Goal: Register for event/course

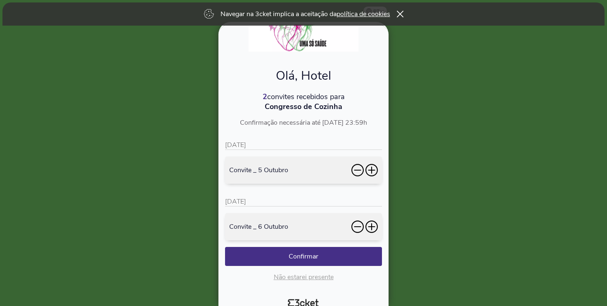
scroll to position [62, 0]
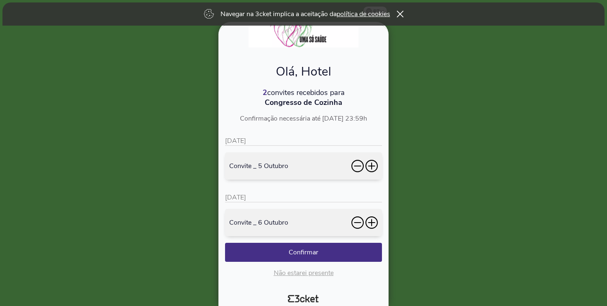
click at [372, 164] on icon at bounding box center [371, 165] width 1 height 7
click at [373, 169] on icon at bounding box center [371, 166] width 12 height 12
drag, startPoint x: 373, startPoint y: 168, endPoint x: 368, endPoint y: 226, distance: 58.8
click at [373, 168] on icon at bounding box center [371, 166] width 12 height 12
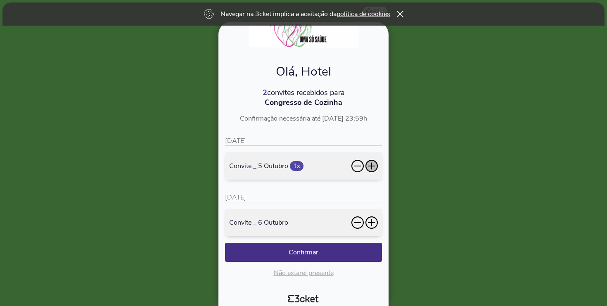
click at [371, 223] on icon at bounding box center [371, 222] width 12 height 12
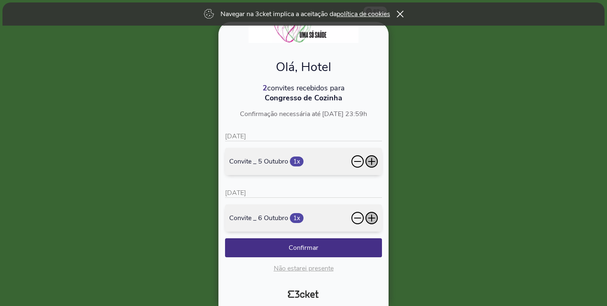
scroll to position [66, 0]
click at [313, 243] on button "Confirmar" at bounding box center [303, 247] width 157 height 19
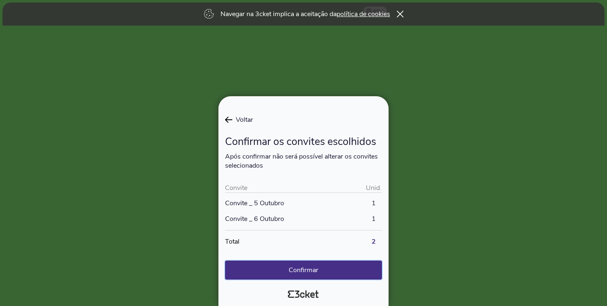
scroll to position [0, 0]
click at [320, 275] on button "Confirmar" at bounding box center [303, 270] width 157 height 19
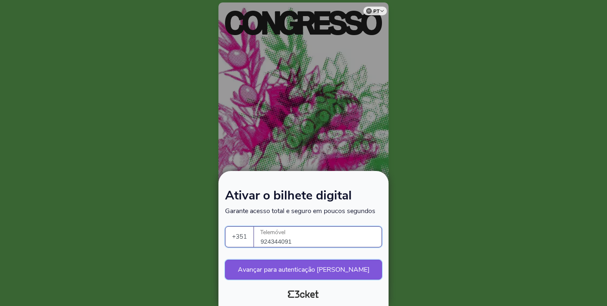
type input "924344091"
click at [260, 264] on button "Avançar para autenticação segura" at bounding box center [303, 270] width 157 height 20
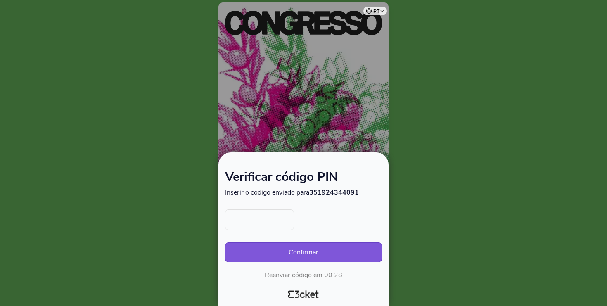
click at [263, 221] on input "text" at bounding box center [259, 219] width 69 height 21
type input "1227"
click at [286, 249] on button "Confirmar" at bounding box center [303, 252] width 157 height 20
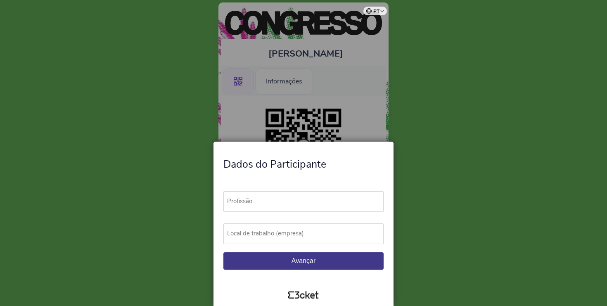
click at [290, 202] on label "Profissão" at bounding box center [307, 201] width 168 height 20
click at [290, 202] on input "Profissão" at bounding box center [303, 201] width 160 height 21
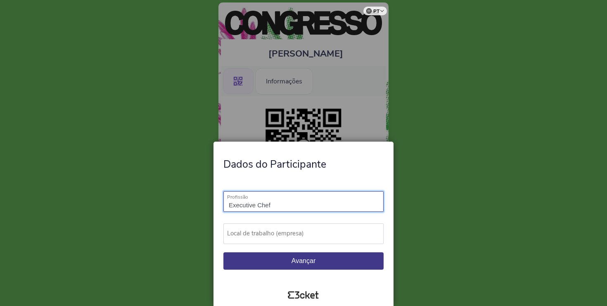
type input "Executive Chef"
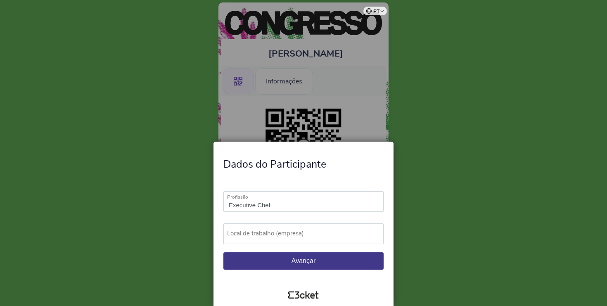
click at [306, 235] on label "Local de trabalho (empresa)" at bounding box center [307, 233] width 168 height 20
click at [306, 235] on input "Local de trabalho (empresa)" at bounding box center [303, 233] width 160 height 21
click at [299, 232] on label "Local de trabalho (empresa)" at bounding box center [307, 233] width 168 height 20
click at [299, 232] on input "Local de trabalho (empresa)" at bounding box center [303, 233] width 160 height 21
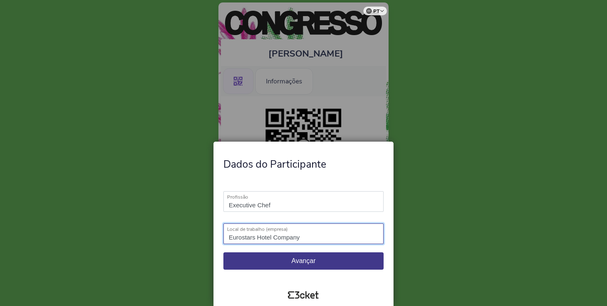
type input "Eurostars Hotel Company"
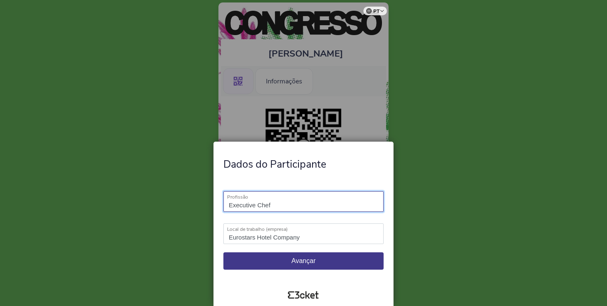
click at [228, 205] on input "Executive Chef" at bounding box center [303, 201] width 160 height 21
type input "Cluster Executive Chef"
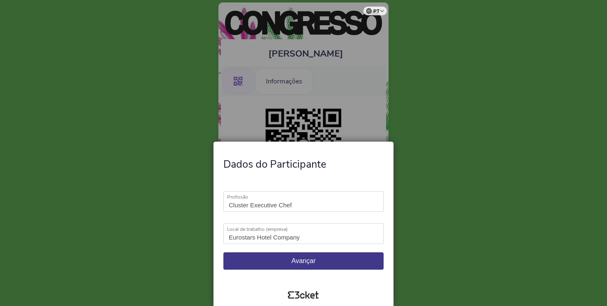
click at [277, 258] on button "Avançar" at bounding box center [303, 260] width 160 height 17
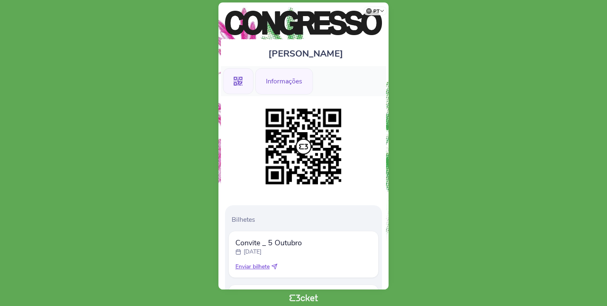
click at [291, 82] on div "Informações" at bounding box center [284, 81] width 58 height 26
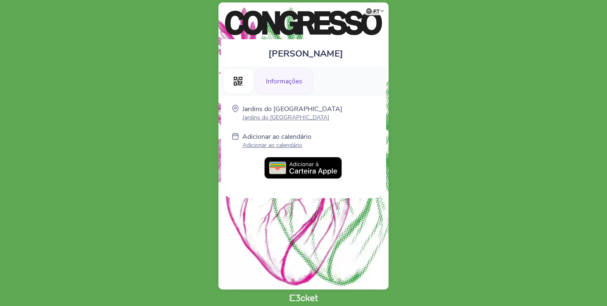
click at [300, 169] on img at bounding box center [303, 168] width 78 height 23
click at [297, 163] on img at bounding box center [303, 168] width 78 height 23
click at [241, 81] on icon at bounding box center [238, 81] width 9 height 9
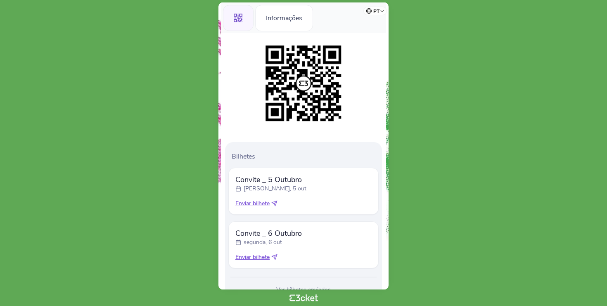
scroll to position [78, 0]
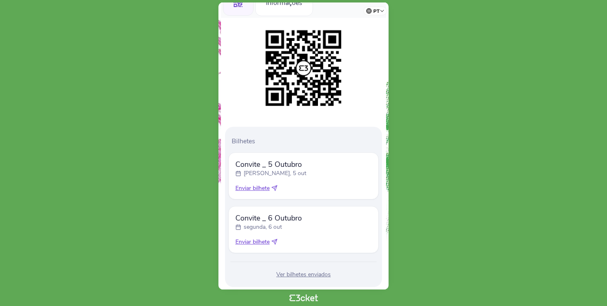
click at [261, 189] on span "Enviar bilhete" at bounding box center [252, 188] width 34 height 8
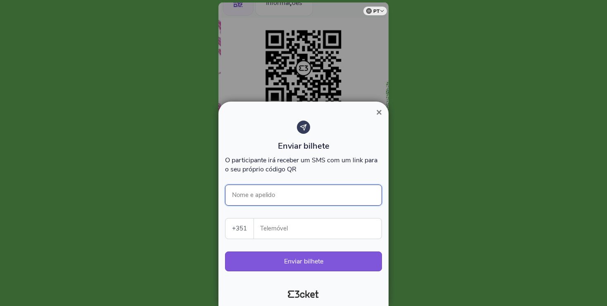
scroll to position [0, 0]
click at [377, 113] on span "×" at bounding box center [379, 112] width 6 height 11
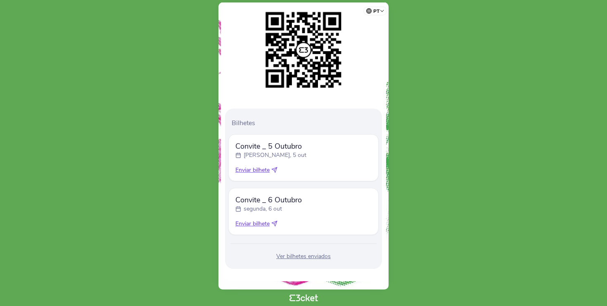
scroll to position [97, 0]
click at [261, 171] on span "Enviar bilhete" at bounding box center [252, 170] width 34 height 8
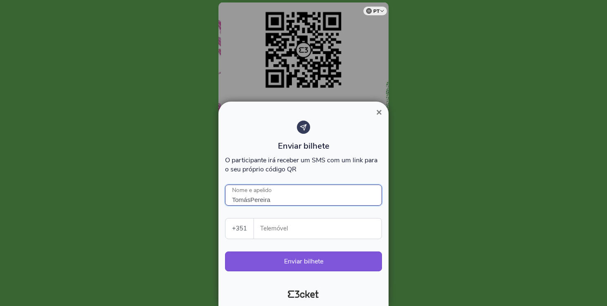
click at [279, 198] on input "TomásPereira" at bounding box center [303, 195] width 157 height 21
type input "[PERSON_NAME]"
click at [304, 242] on div "Enviar bilhete O participante irá receber um SMS com um link para o seu próprio…" at bounding box center [303, 200] width 157 height 159
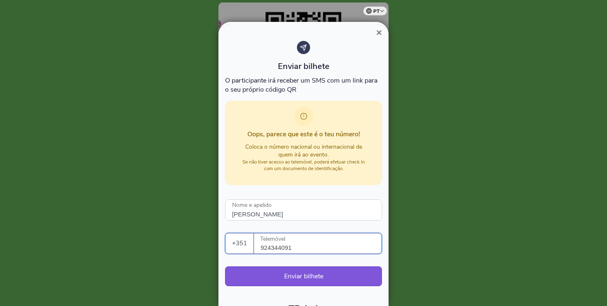
type input "924344091"
click at [376, 33] on span "×" at bounding box center [379, 32] width 6 height 11
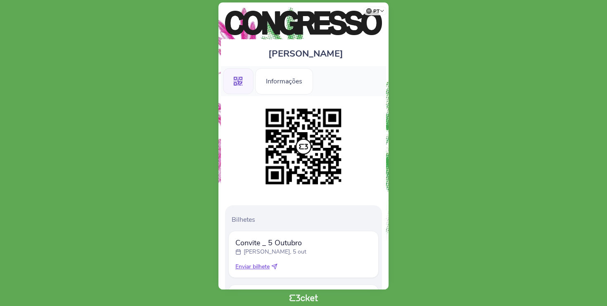
scroll to position [0, 0]
